Goal: Information Seeking & Learning: Learn about a topic

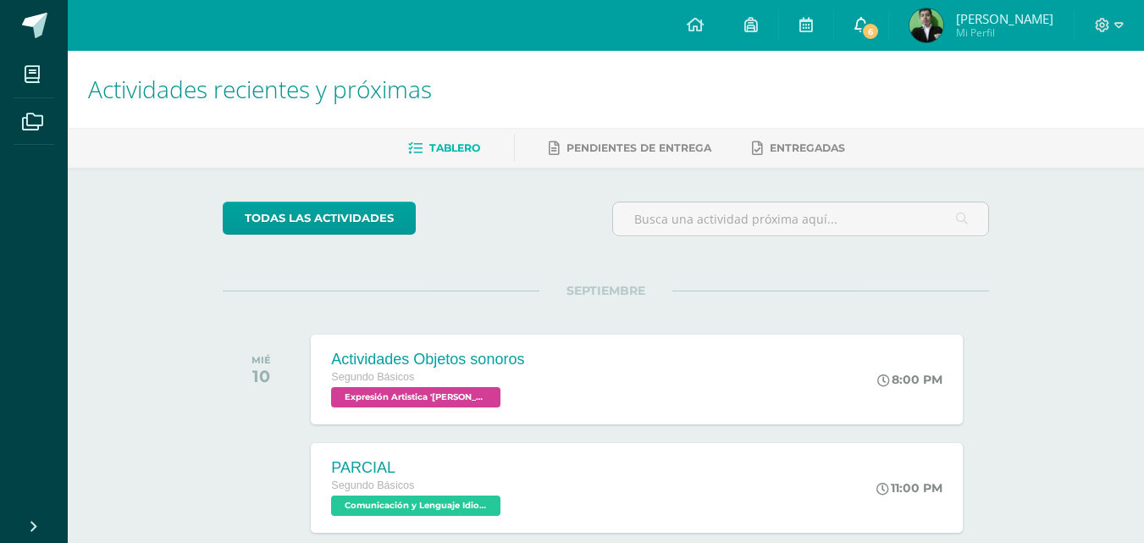
click at [869, 35] on span "6" at bounding box center [870, 31] width 19 height 19
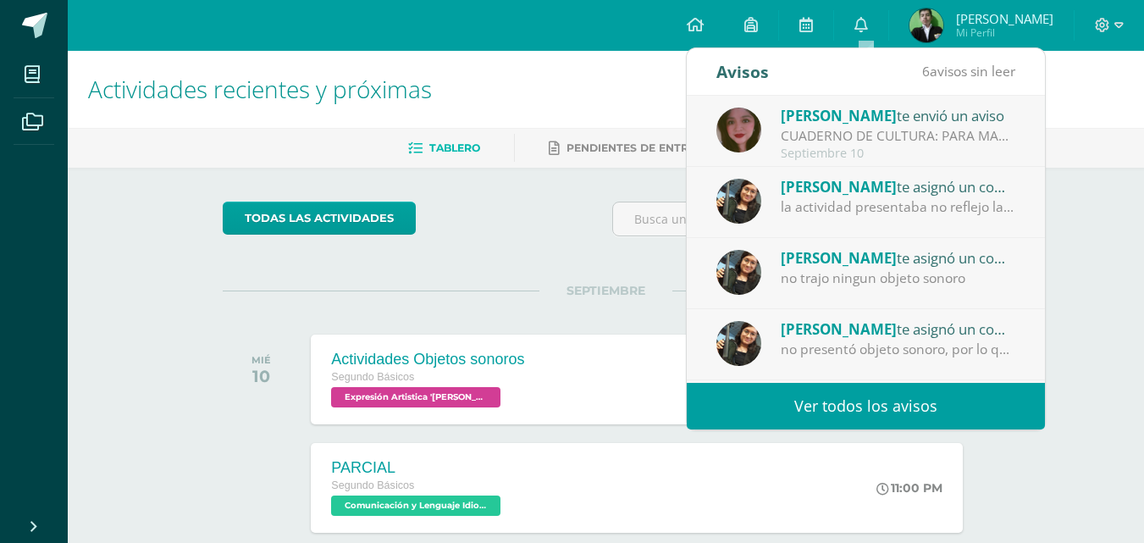
click at [617, 87] on h1 "Actividades recientes y próximas" at bounding box center [606, 89] width 1036 height 77
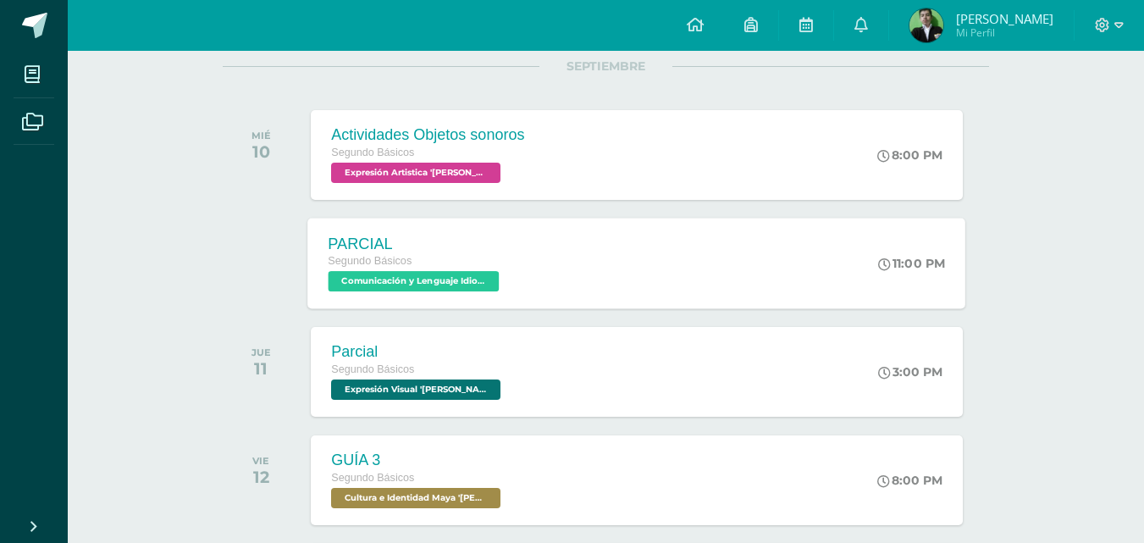
scroll to position [254, 0]
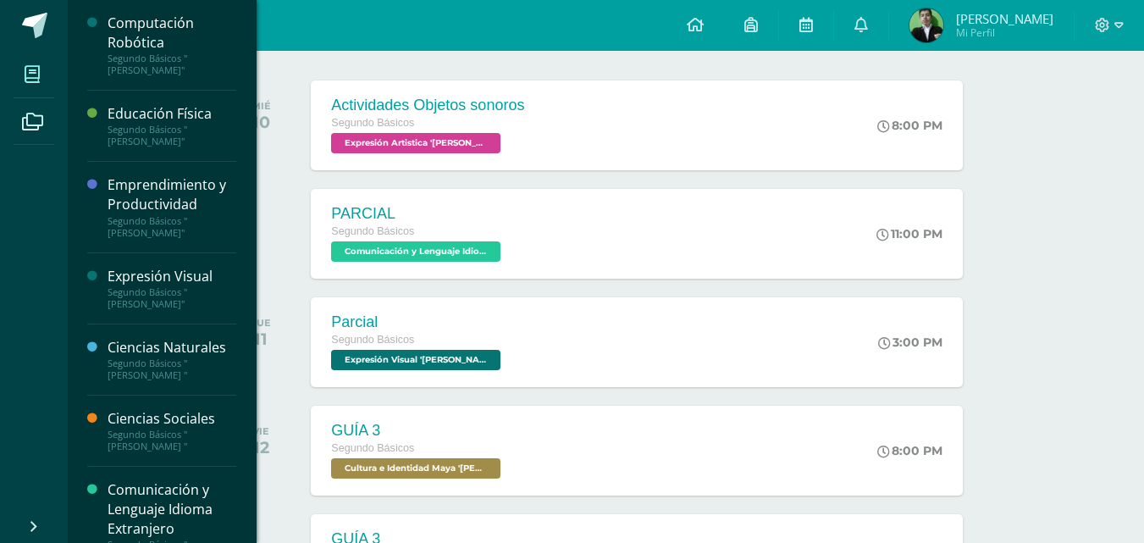
click at [40, 77] on icon at bounding box center [32, 74] width 15 height 17
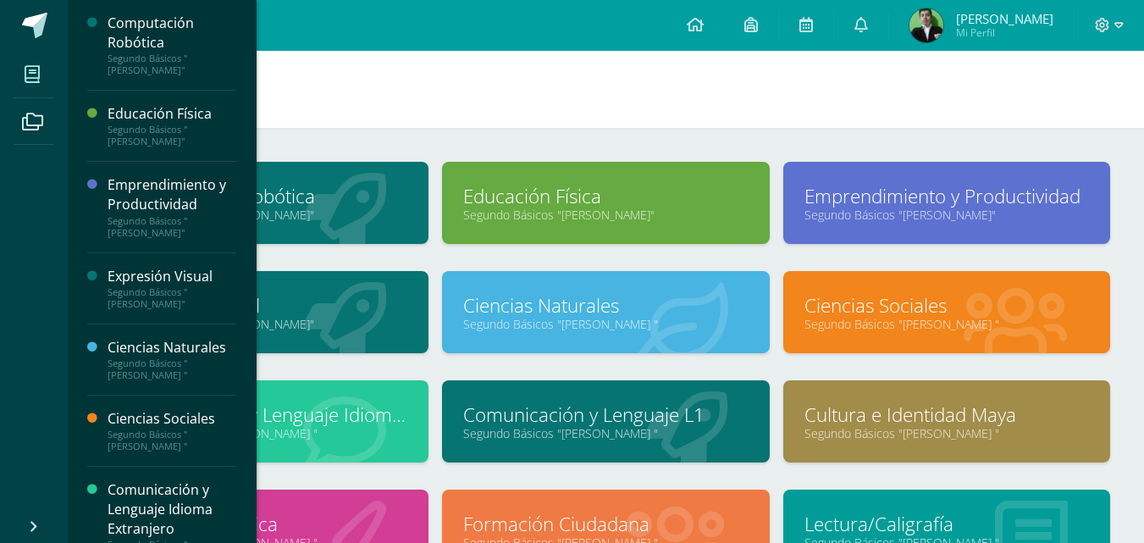
click at [152, 47] on div "Computación Robótica" at bounding box center [172, 33] width 129 height 39
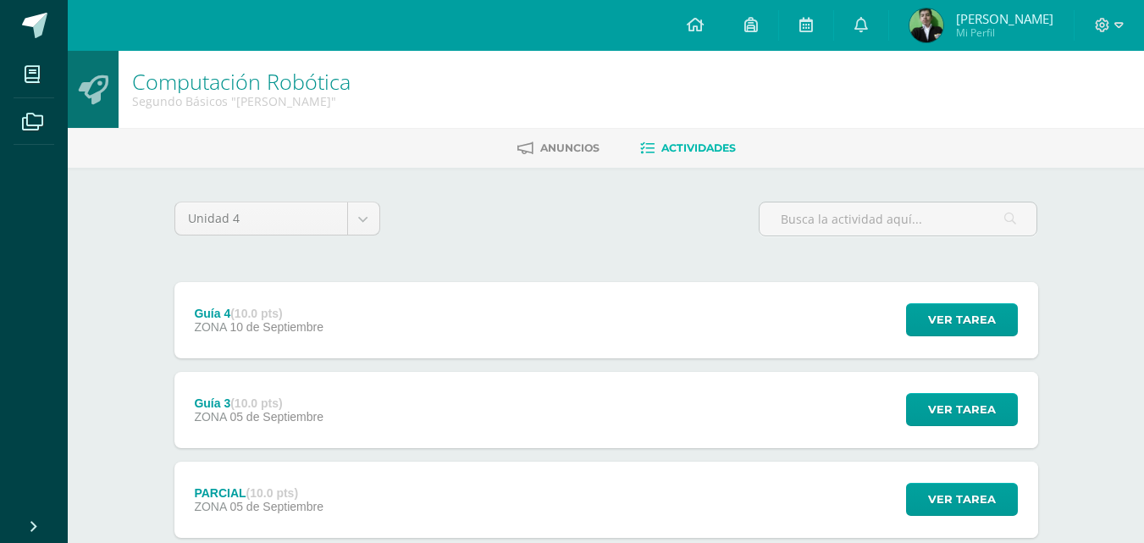
click at [376, 323] on div "Guía 4 (10.0 pts) ZONA 10 de Septiembre Ver tarea Guía 4 Computación Robótica C…" at bounding box center [606, 320] width 864 height 76
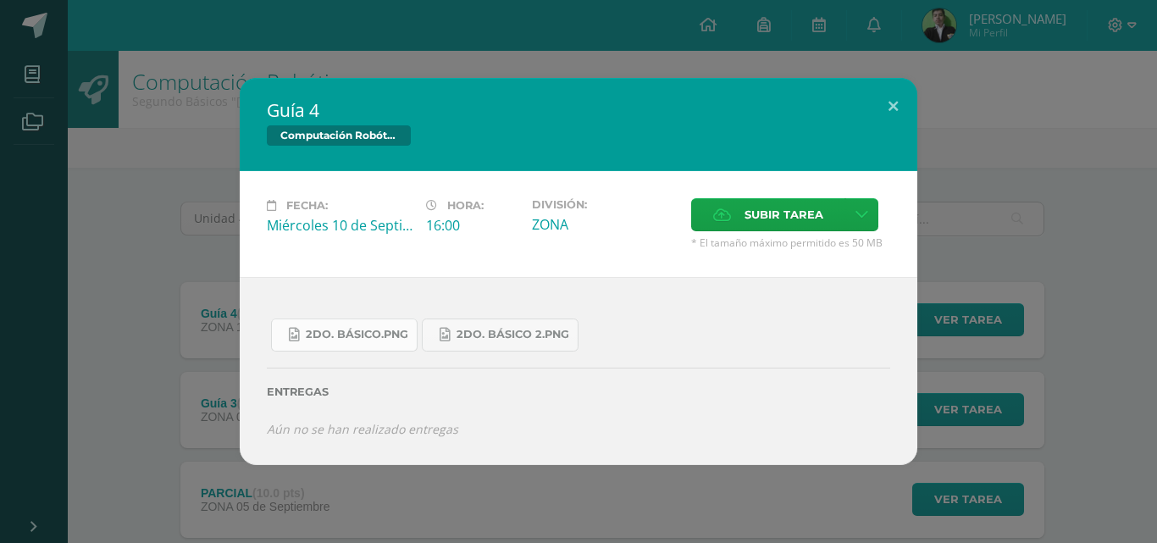
click at [377, 334] on span "2do. Básico.png" at bounding box center [357, 335] width 102 height 14
click at [490, 325] on link "2do. Básico 2.png" at bounding box center [500, 334] width 157 height 33
